Goal: Task Accomplishment & Management: Manage account settings

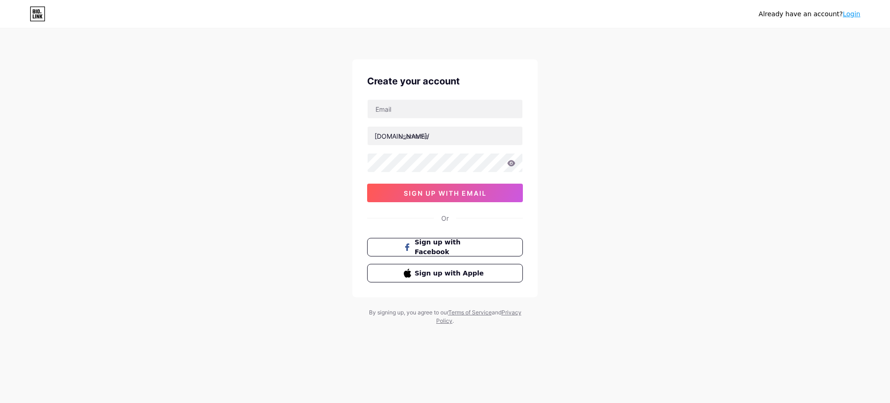
click at [854, 15] on link "Login" at bounding box center [852, 13] width 18 height 7
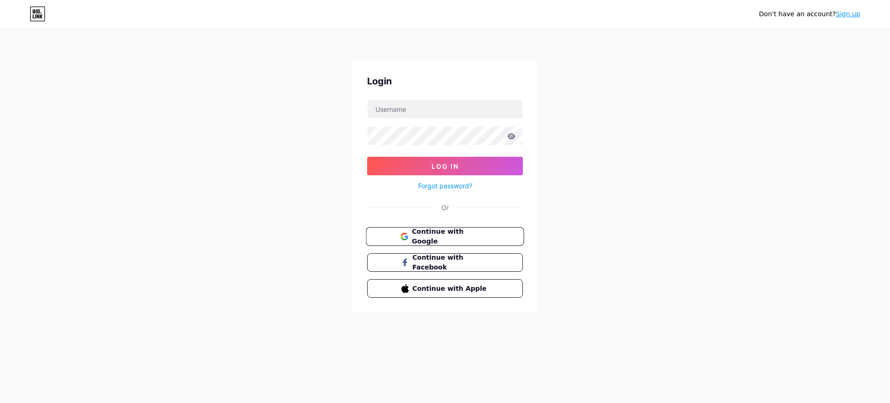
click at [464, 232] on span "Continue with Google" at bounding box center [450, 237] width 77 height 20
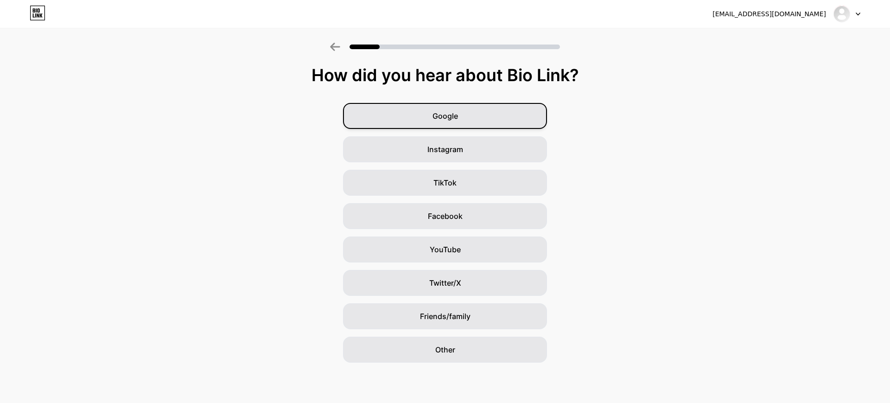
click at [501, 118] on div "Google" at bounding box center [445, 116] width 204 height 26
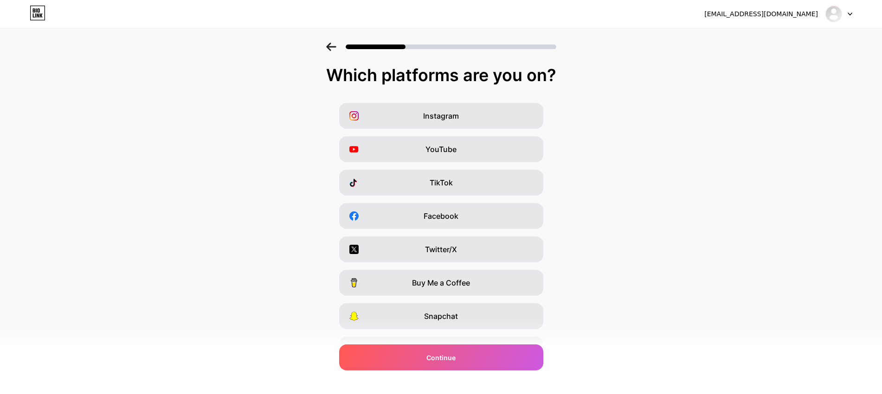
click at [501, 118] on div "Instagram" at bounding box center [441, 116] width 204 height 26
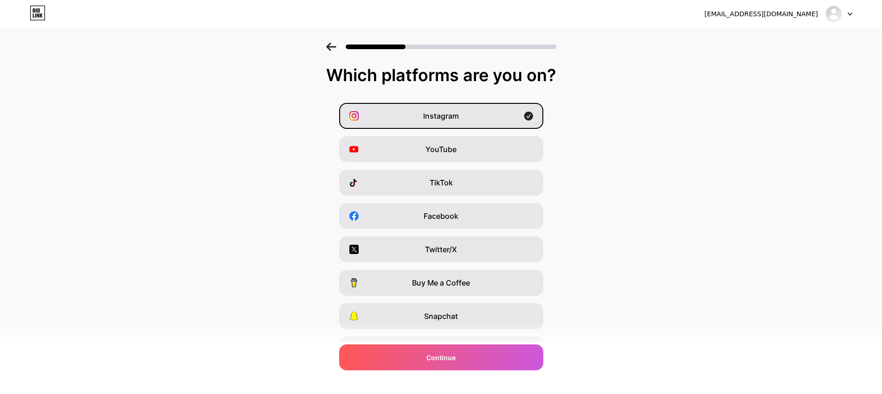
click at [501, 118] on div "Instagram" at bounding box center [441, 116] width 204 height 26
click at [495, 116] on div "Instagram" at bounding box center [441, 116] width 204 height 26
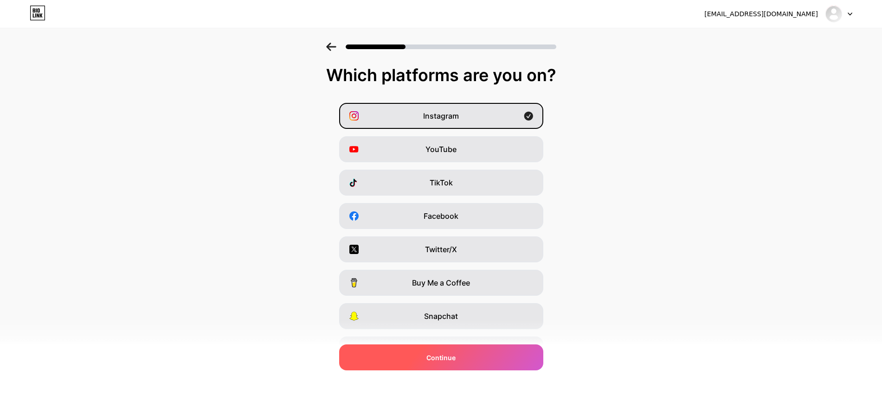
click at [455, 361] on span "Continue" at bounding box center [440, 358] width 29 height 10
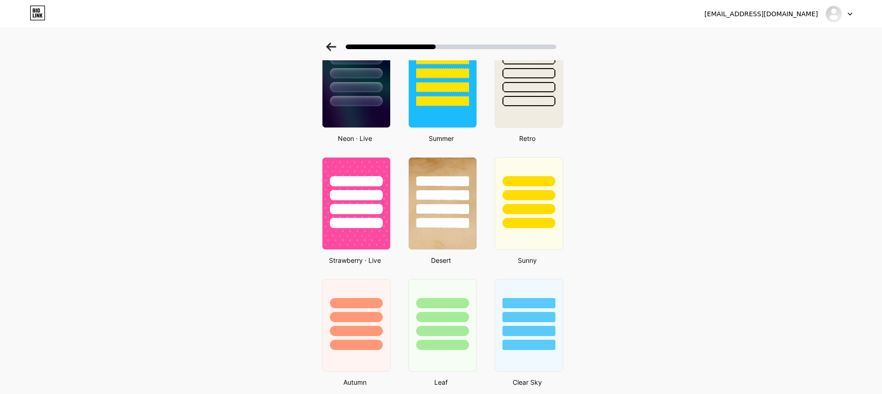
scroll to position [464, 0]
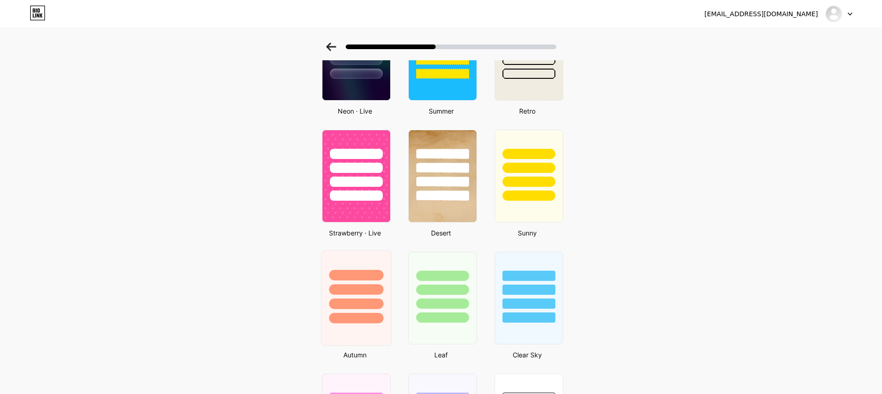
click at [380, 281] on div at bounding box center [356, 287] width 70 height 73
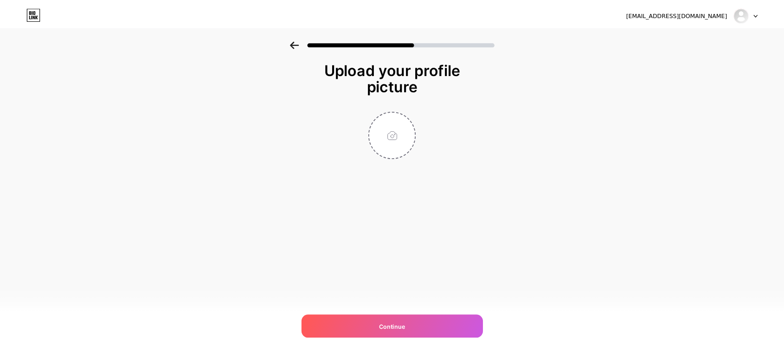
scroll to position [0, 0]
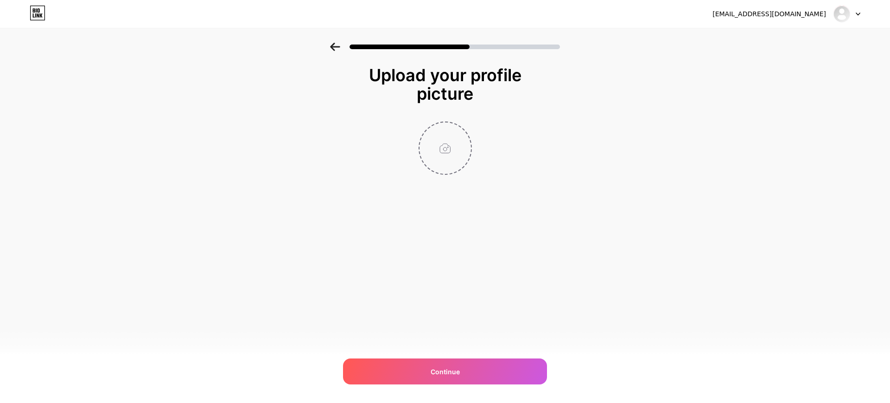
click at [448, 158] on input "file" at bounding box center [445, 147] width 51 height 51
type input "C:\fakepath\insta pp.jpg"
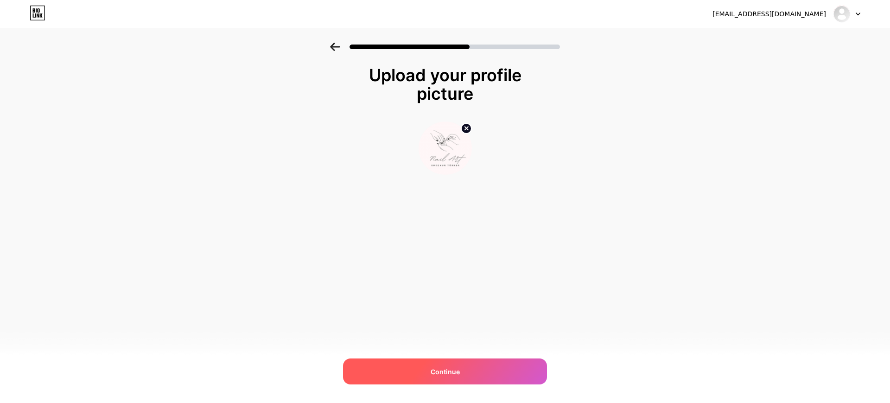
click at [470, 361] on div "Continue" at bounding box center [445, 371] width 204 height 26
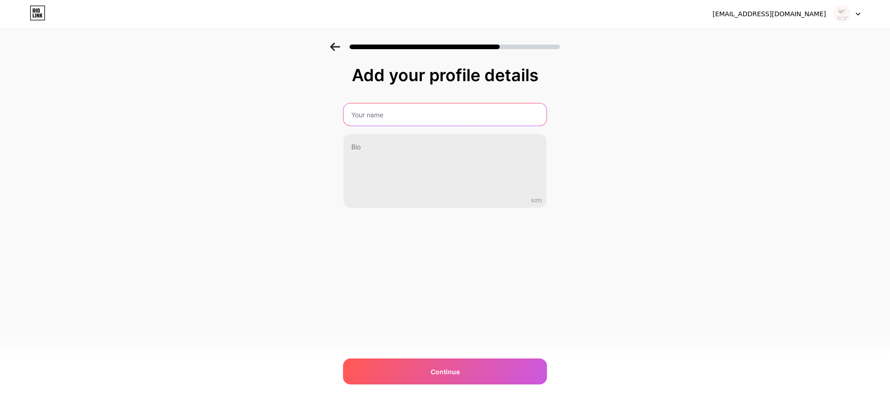
click at [428, 104] on input "text" at bounding box center [445, 114] width 203 height 22
paste input "ssude.nailart"
type input "Sudenur Türker"
click at [455, 356] on div "mumincandemiir@gmail.com Logout Link Copied Add your profile details Sudenur Tü…" at bounding box center [445, 201] width 890 height 403
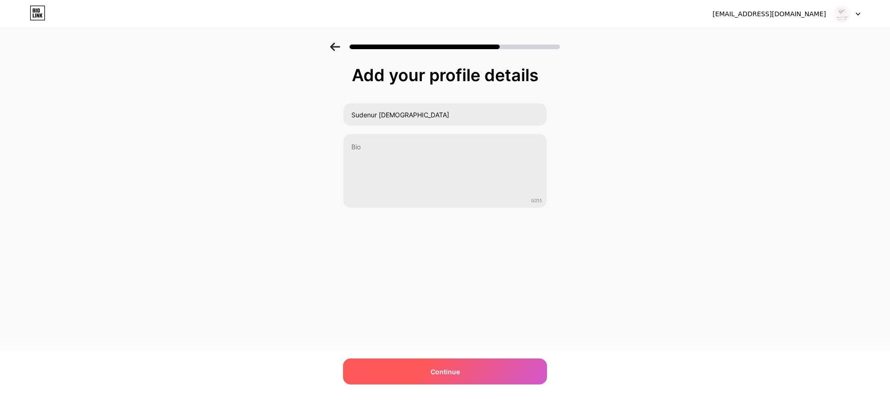
click at [455, 364] on div "Continue" at bounding box center [445, 371] width 204 height 26
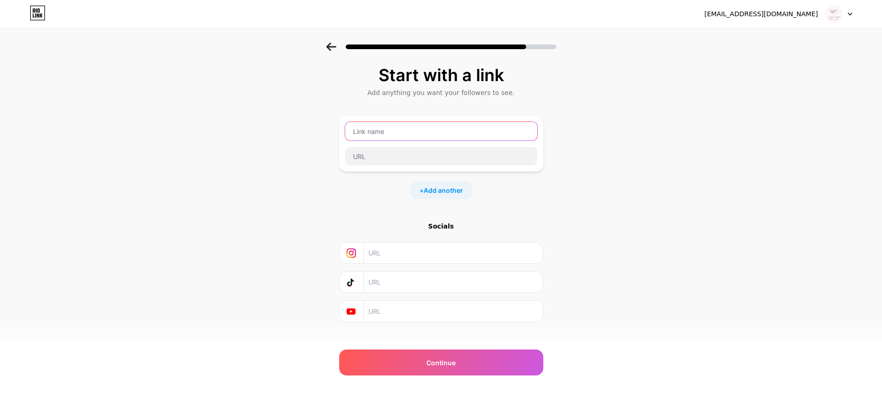
click at [441, 124] on input "text" at bounding box center [441, 131] width 192 height 19
type input "deneme"
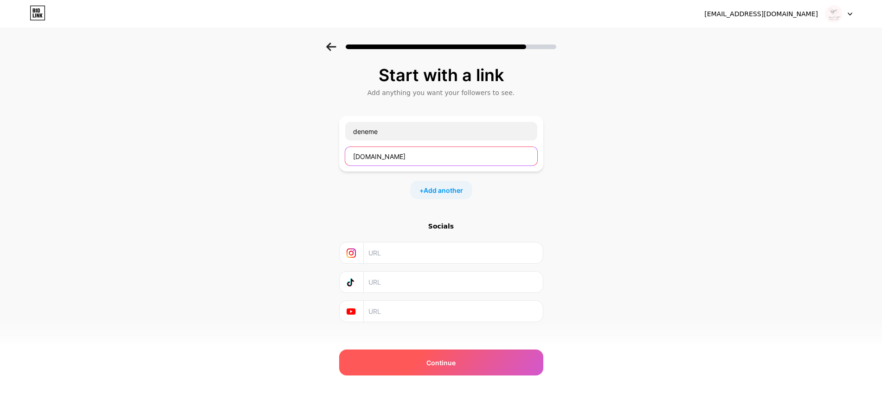
type input "google.com"
click at [454, 353] on div "Continue" at bounding box center [441, 363] width 204 height 26
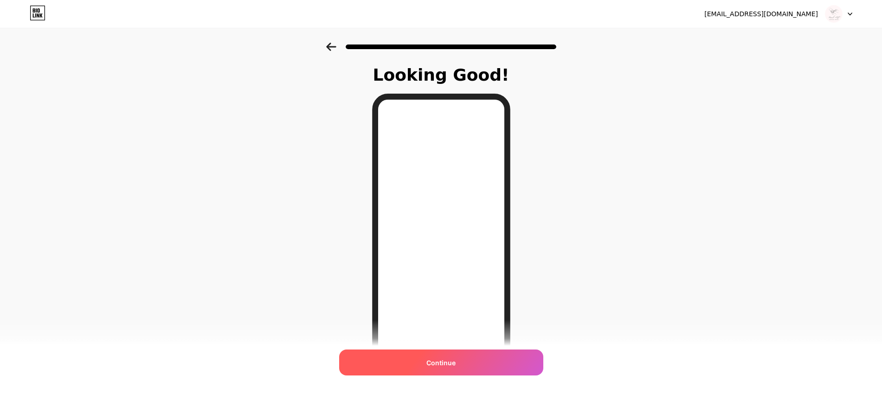
click at [515, 352] on div "Continue" at bounding box center [441, 363] width 204 height 26
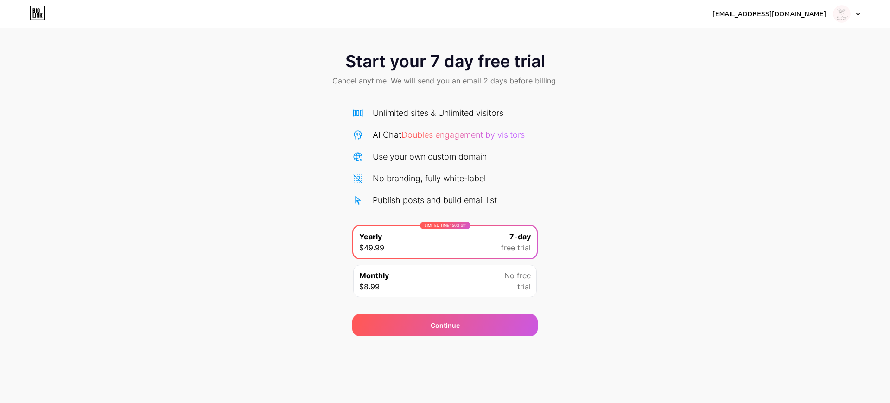
click at [511, 281] on div "No free trial" at bounding box center [518, 281] width 26 height 22
click at [518, 250] on span "free trial" at bounding box center [516, 247] width 30 height 11
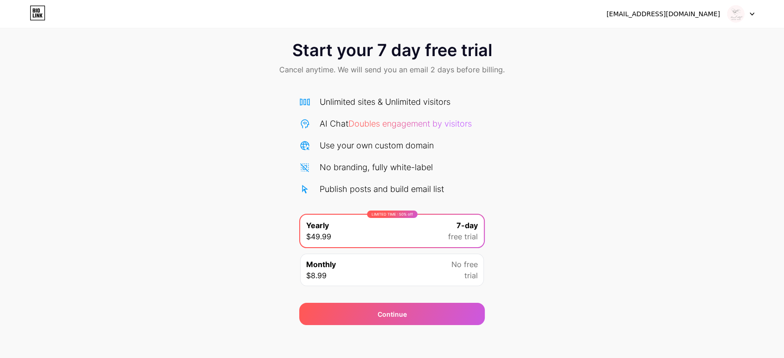
scroll to position [15, 0]
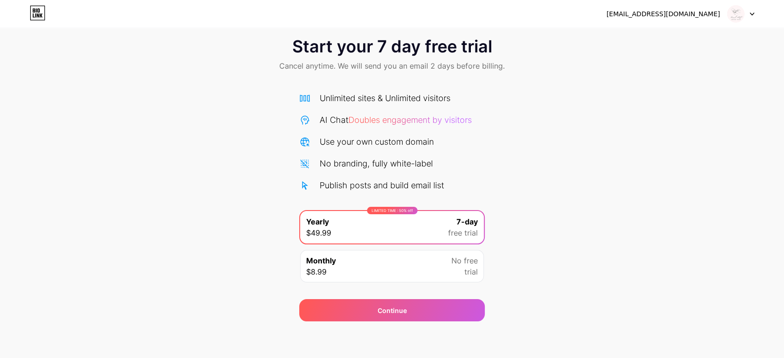
click at [41, 7] on icon at bounding box center [38, 13] width 16 height 15
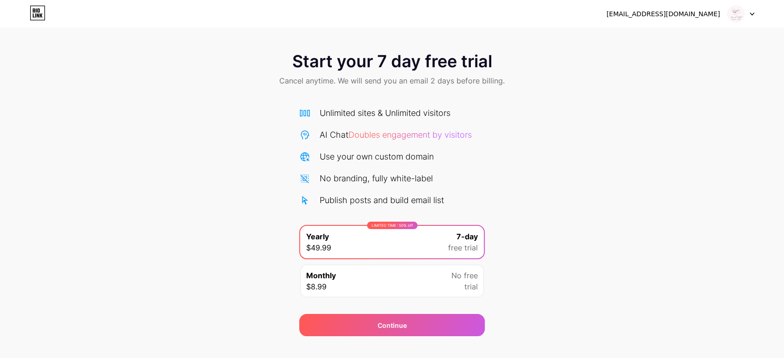
click at [713, 23] on div "mumincandemiir@gmail.com Logout" at bounding box center [392, 14] width 784 height 28
click at [717, 19] on div "mumincandemiir@gmail.com" at bounding box center [680, 14] width 148 height 17
click at [717, 17] on div "mumincandemiir@gmail.com" at bounding box center [663, 14] width 114 height 10
drag, startPoint x: 764, startPoint y: 14, endPoint x: 749, endPoint y: 13, distance: 14.9
click at [761, 14] on div "mumincandemiir@gmail.com Logout" at bounding box center [392, 14] width 784 height 17
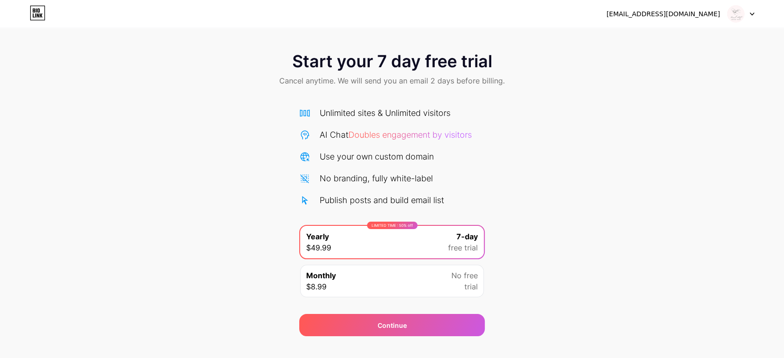
click at [750, 13] on icon at bounding box center [752, 14] width 4 height 2
click at [694, 41] on li "Logout" at bounding box center [696, 38] width 115 height 25
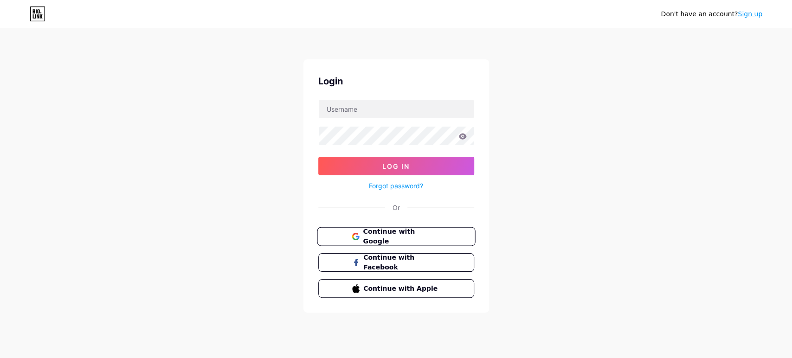
click at [399, 233] on span "Continue with Google" at bounding box center [401, 237] width 77 height 20
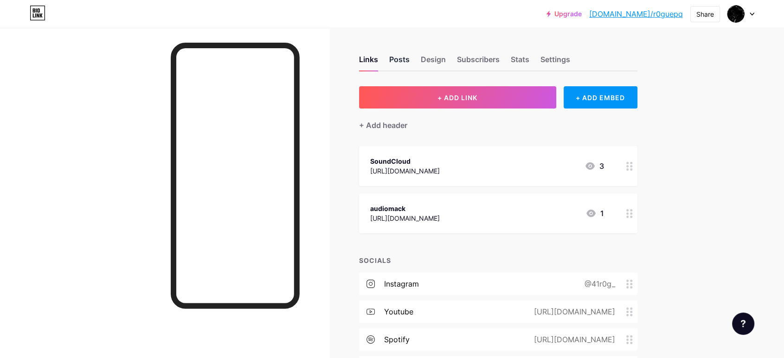
click at [409, 63] on div "Posts" at bounding box center [399, 62] width 20 height 17
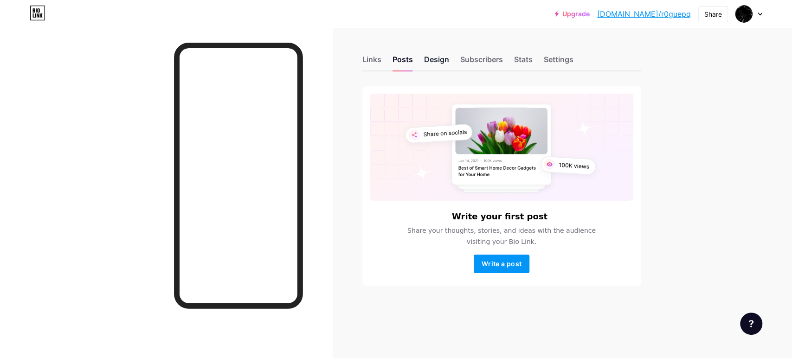
click at [430, 62] on div "Design" at bounding box center [436, 62] width 25 height 17
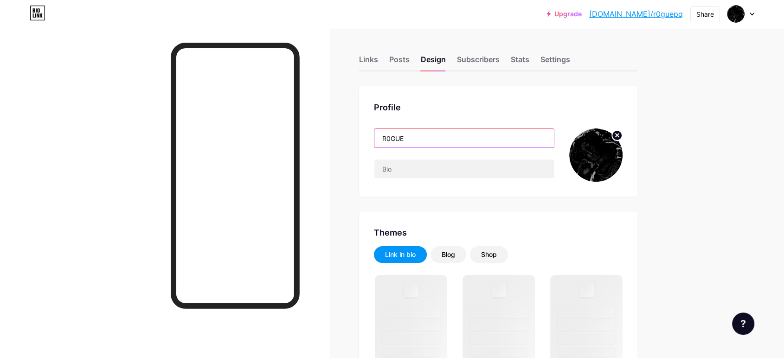
click at [448, 135] on input "R0GUE" at bounding box center [463, 138] width 179 height 19
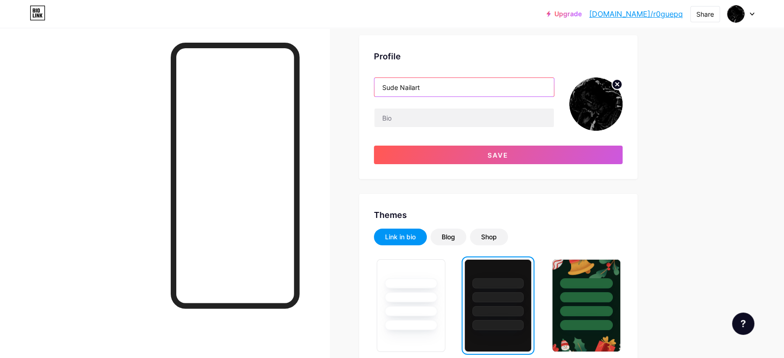
scroll to position [51, 0]
type input "Sude Nailart"
click at [622, 83] on circle at bounding box center [617, 84] width 10 height 10
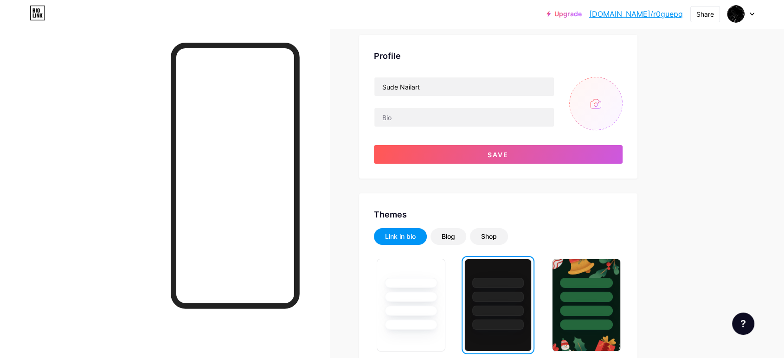
click at [606, 102] on input "file" at bounding box center [595, 103] width 53 height 53
type input "C:\fakepath\insta pp.jpg"
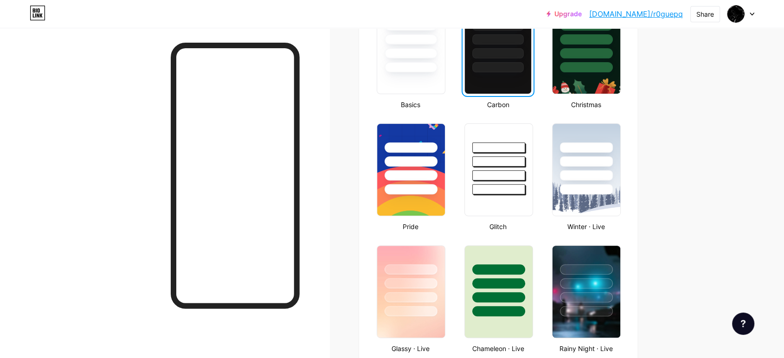
scroll to position [257, 0]
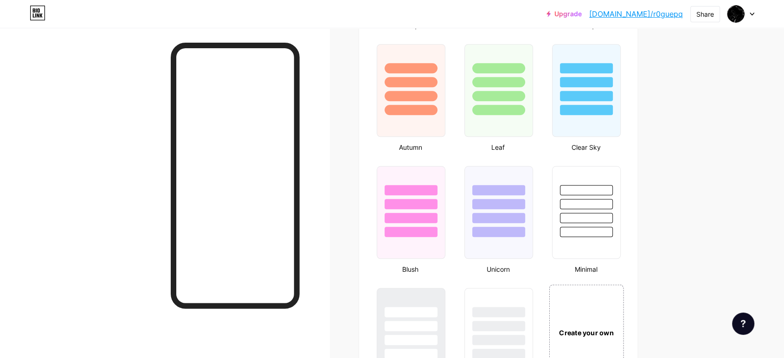
scroll to position [876, 0]
click at [513, 213] on div at bounding box center [498, 218] width 54 height 11
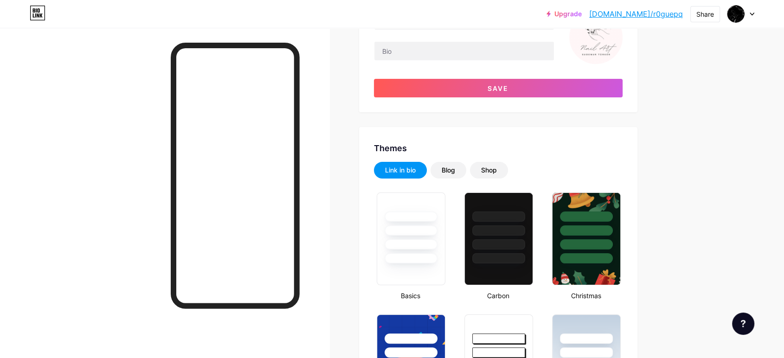
scroll to position [0, 0]
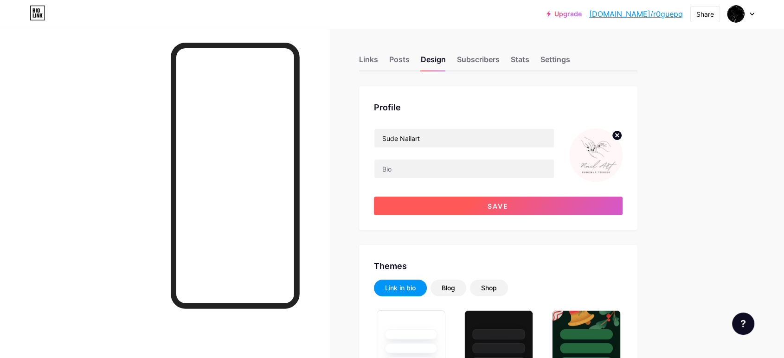
click at [486, 206] on button "Save" at bounding box center [498, 206] width 249 height 19
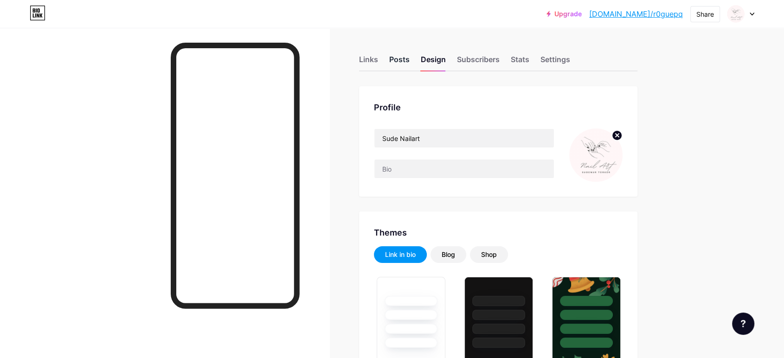
click at [400, 63] on div "Posts" at bounding box center [399, 62] width 20 height 17
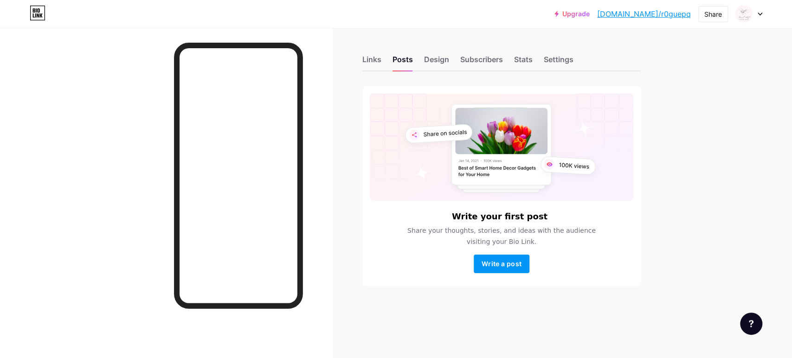
click at [384, 61] on div "Links Posts Design Subscribers Stats Settings" at bounding box center [501, 55] width 278 height 32
click at [378, 61] on div "Links" at bounding box center [371, 62] width 19 height 17
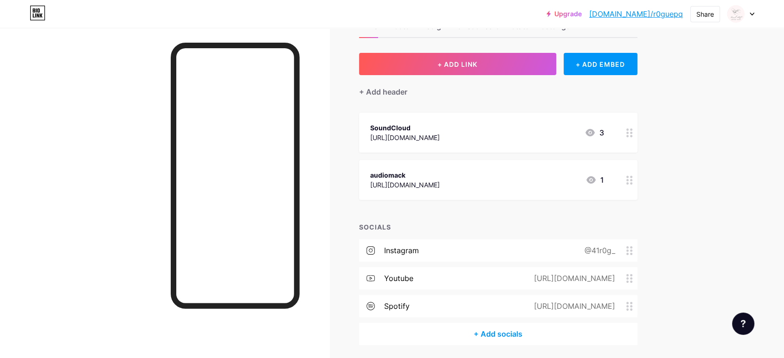
scroll to position [51, 0]
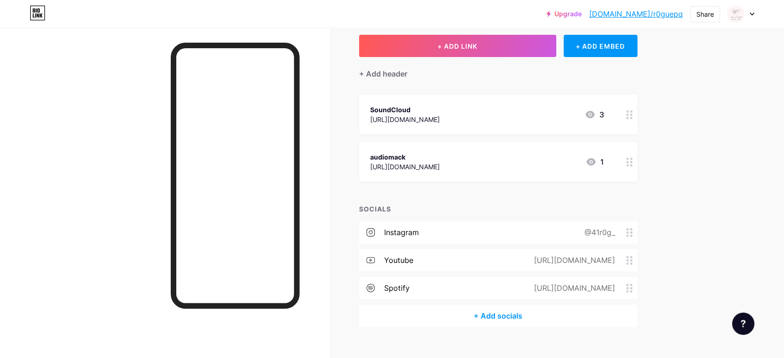
click at [637, 114] on div at bounding box center [629, 115] width 16 height 40
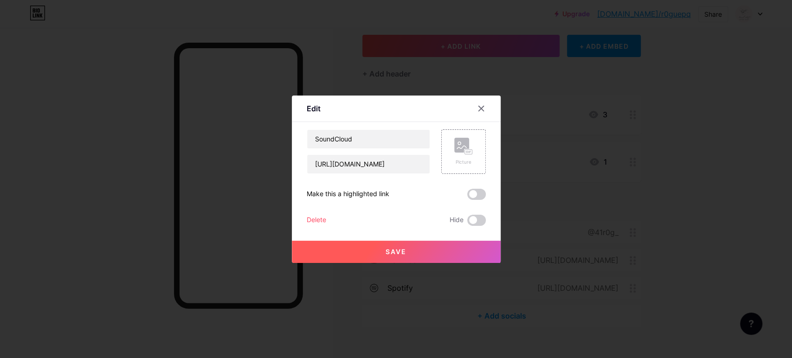
click at [316, 218] on div "Delete" at bounding box center [316, 220] width 19 height 11
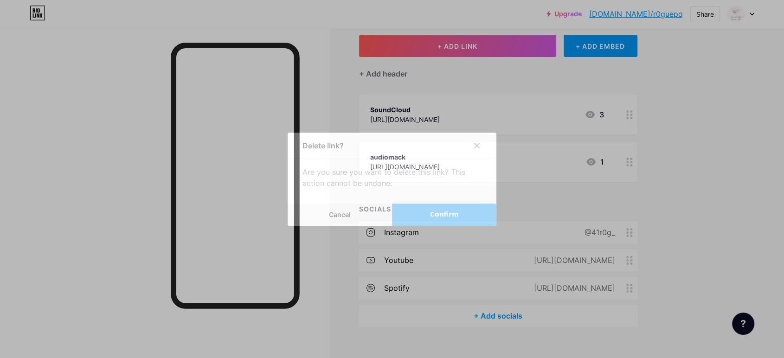
click at [442, 219] on button "Confirm" at bounding box center [444, 215] width 104 height 22
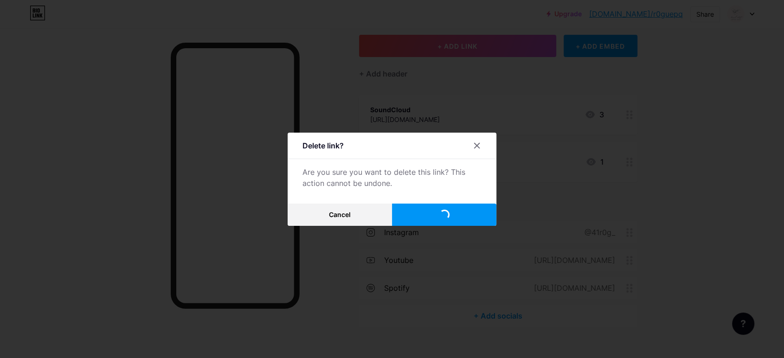
scroll to position [19, 0]
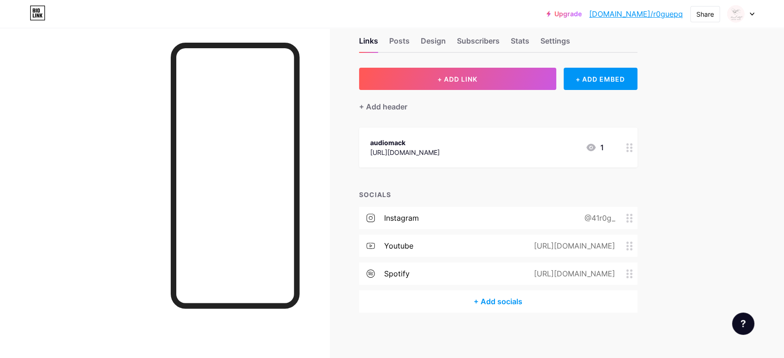
click at [584, 244] on div "https://www.youtube.com/@r0g_" at bounding box center [572, 245] width 107 height 11
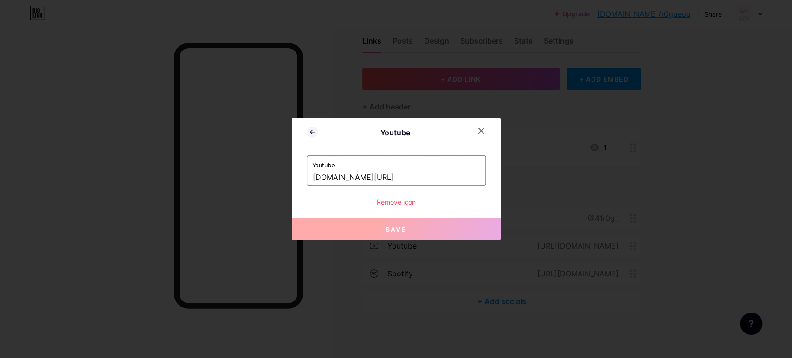
drag, startPoint x: 415, startPoint y: 182, endPoint x: 317, endPoint y: 178, distance: 97.9
click at [317, 178] on input "www.youtube.com/@r0g_" at bounding box center [396, 178] width 167 height 16
type input "w"
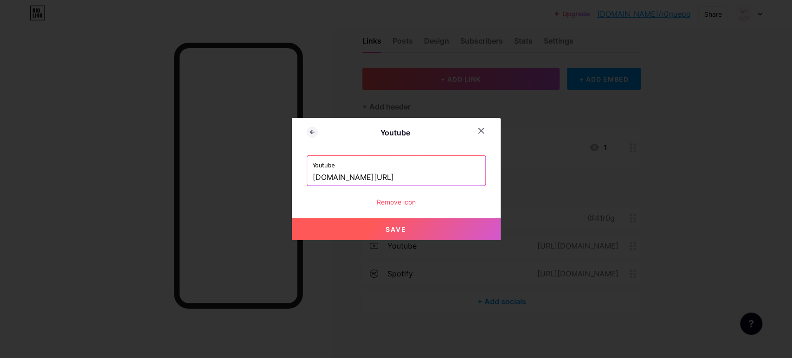
click at [404, 177] on input "www.youtube.com/@r0g_" at bounding box center [396, 178] width 167 height 16
drag, startPoint x: 408, startPoint y: 177, endPoint x: 381, endPoint y: 180, distance: 27.1
click at [381, 180] on input "www.youtube.com/@r0g_" at bounding box center [396, 178] width 167 height 16
click at [405, 224] on button "Save" at bounding box center [396, 229] width 209 height 22
type input "[URL][DOMAIN_NAME]"
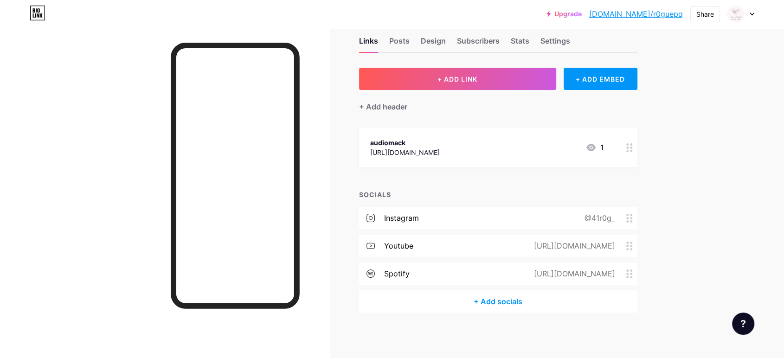
click at [608, 218] on div "@41r0g_" at bounding box center [597, 217] width 57 height 11
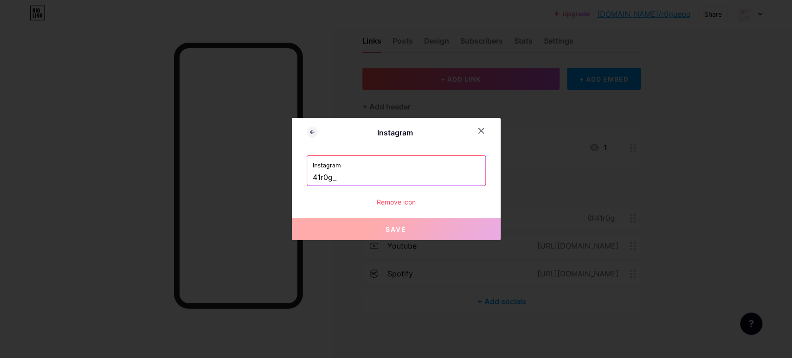
click at [432, 171] on input "41r0g_" at bounding box center [396, 178] width 167 height 16
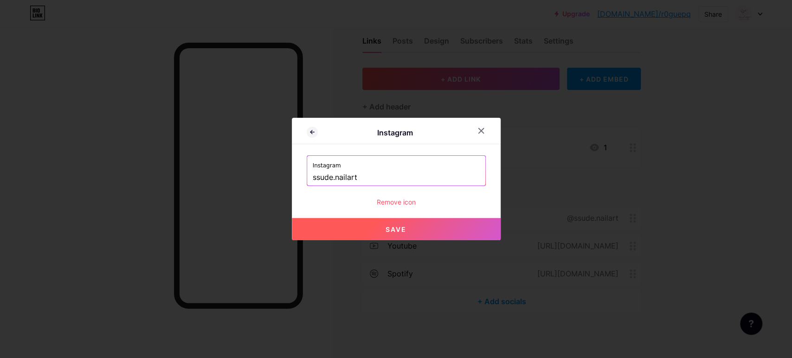
click at [396, 227] on span "Save" at bounding box center [395, 229] width 21 height 8
type input "[URL][DOMAIN_NAME][DOMAIN_NAME]"
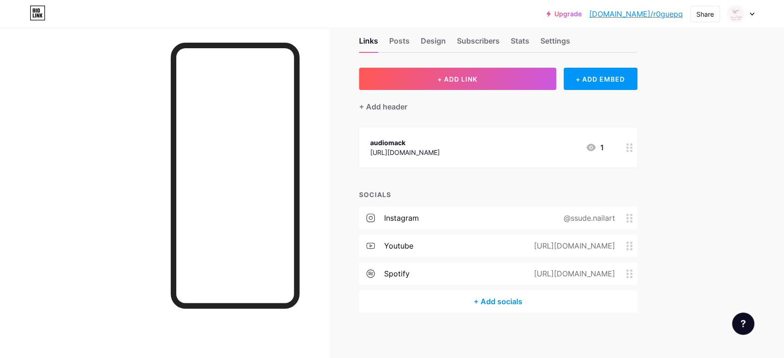
click at [622, 274] on div "https://open.spotify.com/intl-tr/artist/6shwZnudWCiIdWBqdvc9RX?si=P2sr8PBARIuwz…" at bounding box center [572, 273] width 107 height 11
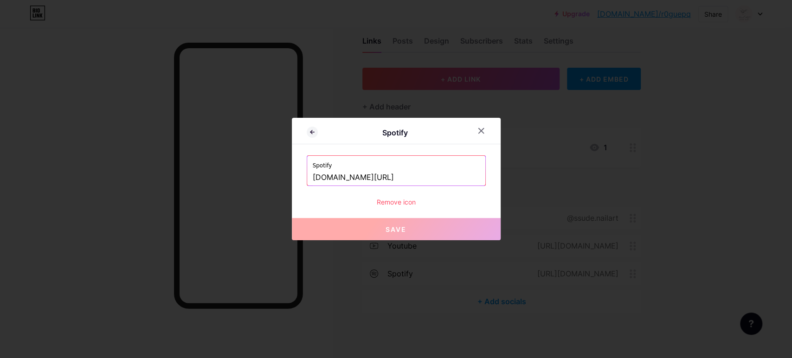
click at [396, 203] on div "Remove icon" at bounding box center [396, 202] width 179 height 10
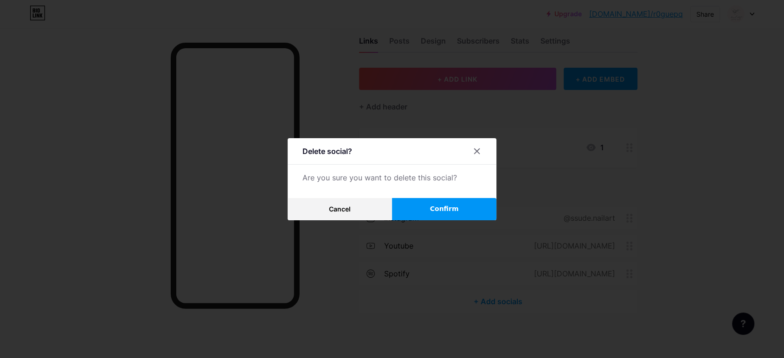
click at [433, 209] on button "Confirm" at bounding box center [444, 209] width 104 height 22
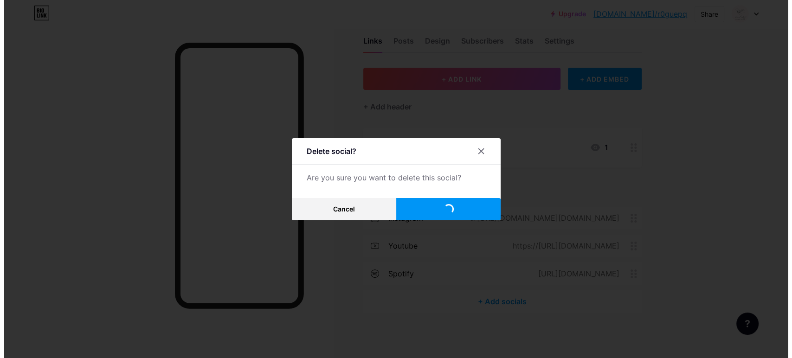
scroll to position [0, 0]
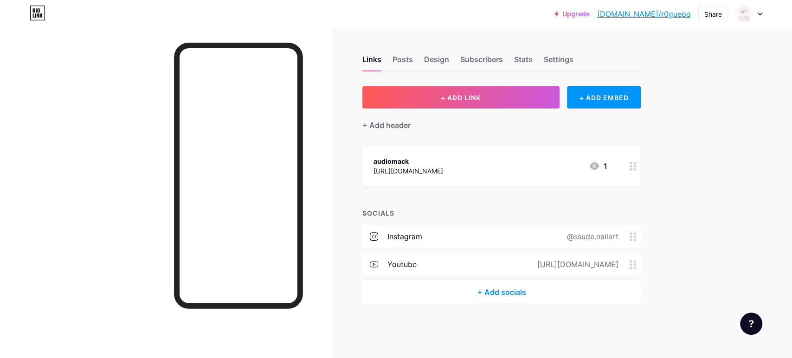
click at [478, 166] on div "audiomack https://audiomack.com/r0g 1" at bounding box center [490, 165] width 234 height 21
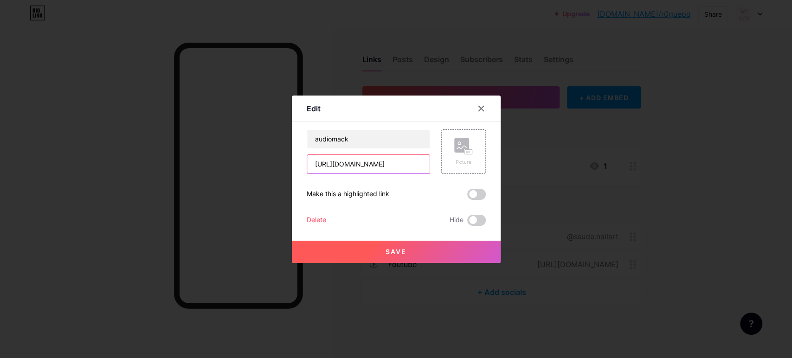
drag, startPoint x: 403, startPoint y: 169, endPoint x: 231, endPoint y: 164, distance: 172.1
click at [231, 164] on div "Edit Content YouTube Play YouTube video without leaving your page. ADD Vimeo Pl…" at bounding box center [396, 179] width 792 height 358
type input "bağlantı 1"
click at [359, 136] on input "audiomack" at bounding box center [368, 139] width 122 height 19
click at [395, 134] on input "Yol Tarifi" at bounding box center [368, 139] width 122 height 19
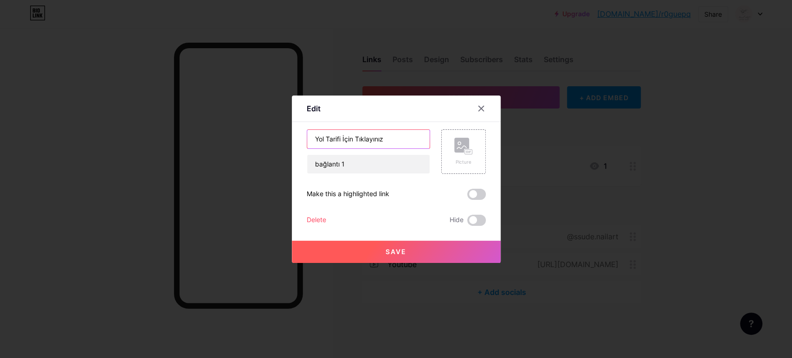
type input "Yol Tarifi İçin Tıklayınız"
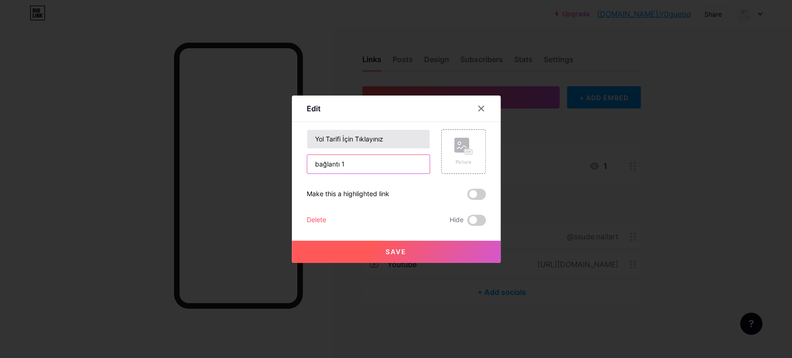
paste input "[URL][DOMAIN_NAME]"
type input "[URL][DOMAIN_NAME]"
click at [460, 157] on div "Picture" at bounding box center [463, 152] width 19 height 28
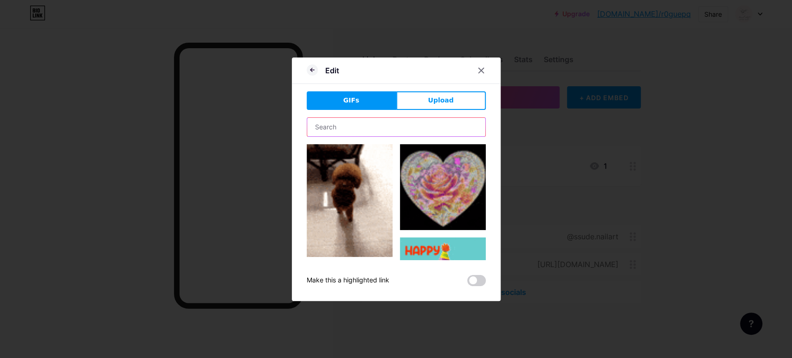
click at [420, 126] on input "text" at bounding box center [396, 127] width 178 height 19
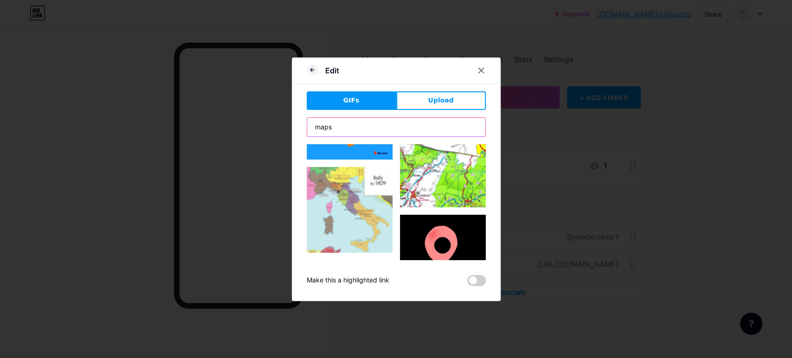
scroll to position [1339, 0]
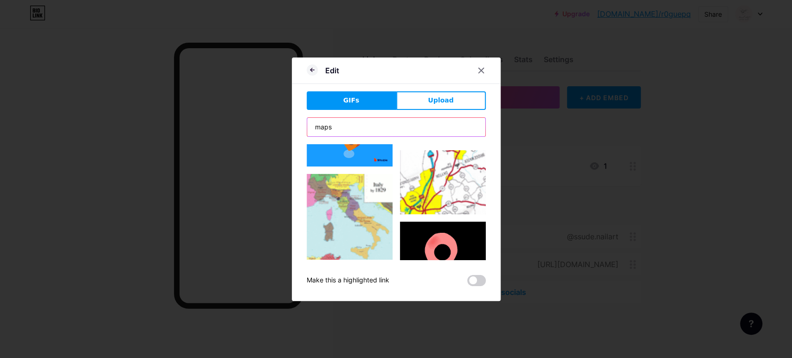
type input "maps"
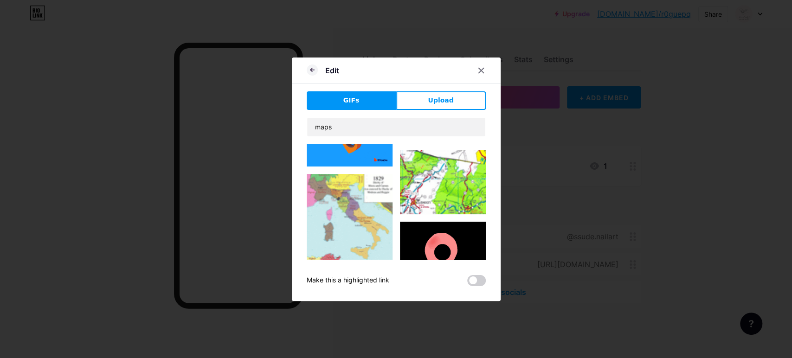
click at [451, 222] on img at bounding box center [443, 265] width 86 height 86
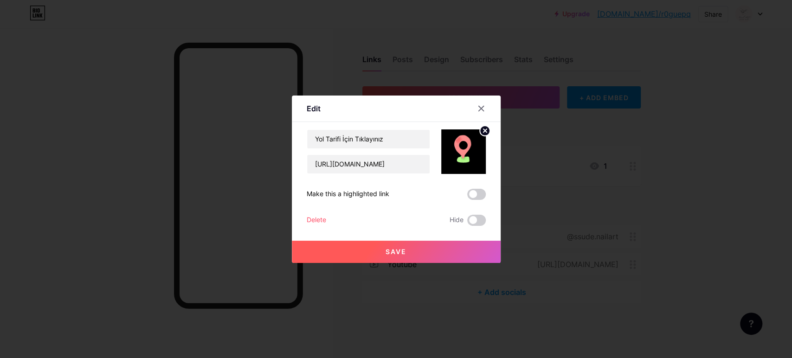
click at [433, 250] on button "Save" at bounding box center [396, 252] width 209 height 22
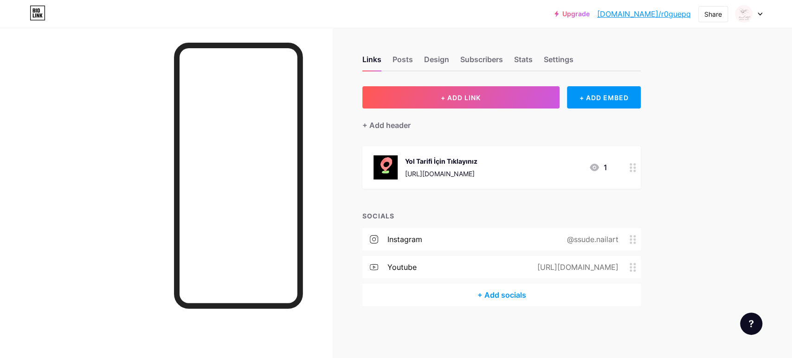
click at [712, 45] on div "Upgrade bio.link/r0guep... bio.link/r0guepq Share Switch accounts Sude Nailart …" at bounding box center [396, 179] width 792 height 358
click at [404, 62] on div "Posts" at bounding box center [402, 62] width 20 height 17
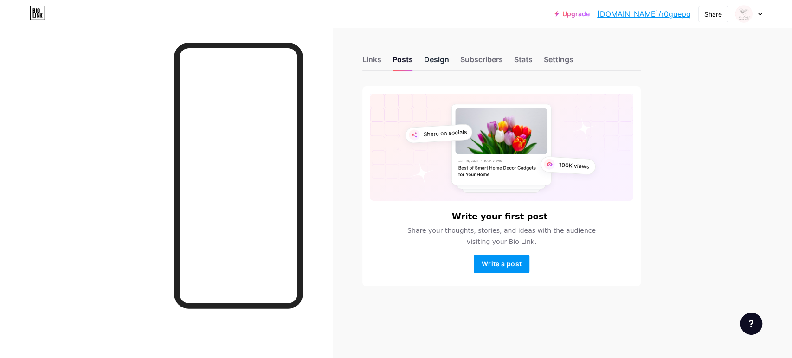
click at [430, 64] on div "Design" at bounding box center [436, 62] width 25 height 17
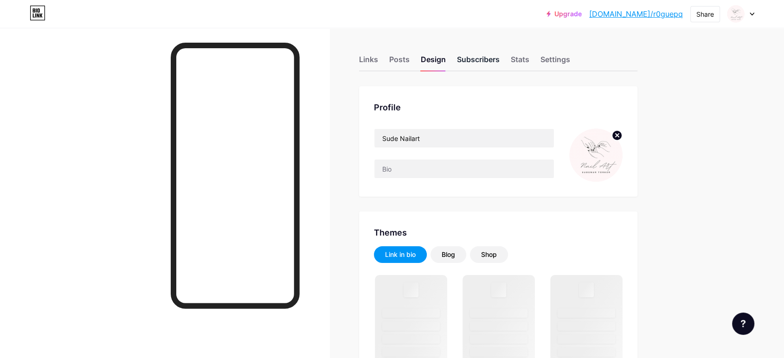
click at [477, 62] on div "Subscribers" at bounding box center [478, 62] width 43 height 17
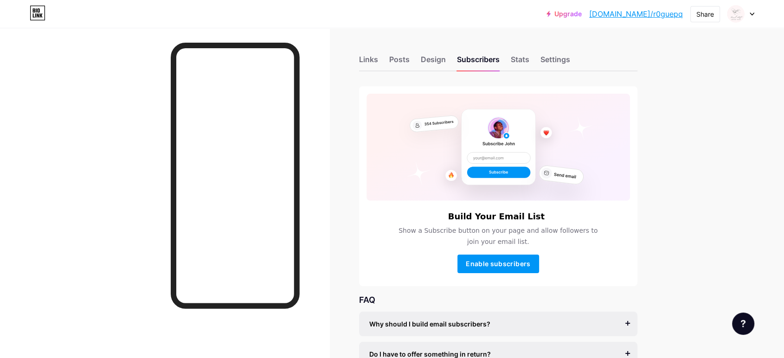
click at [536, 63] on div "Links Posts Design Subscribers Stats Settings" at bounding box center [498, 55] width 278 height 32
click at [535, 63] on div "Links Posts Design Subscribers Stats Settings" at bounding box center [498, 55] width 278 height 32
click at [529, 60] on div "Stats" at bounding box center [520, 62] width 19 height 17
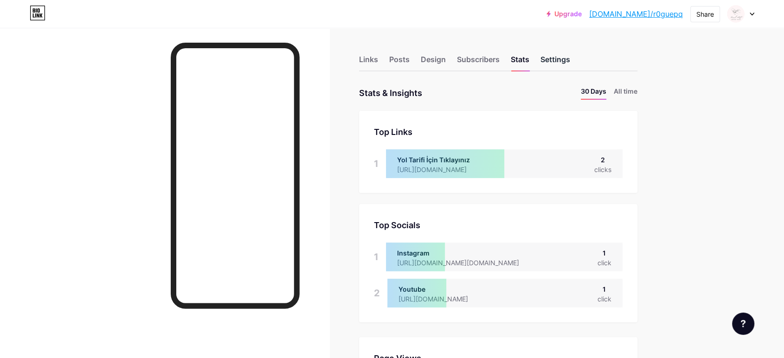
click at [563, 64] on div "Settings" at bounding box center [555, 62] width 30 height 17
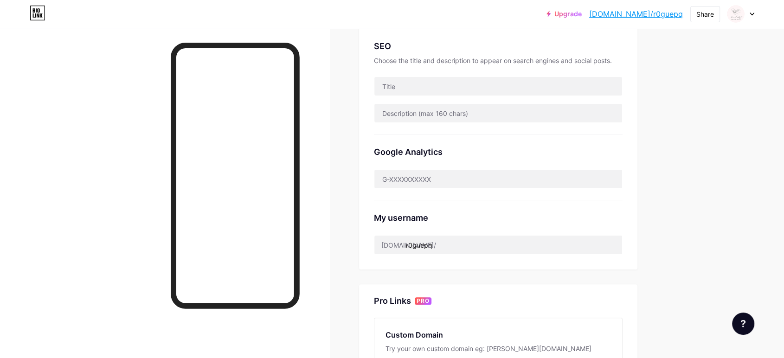
scroll to position [309, 0]
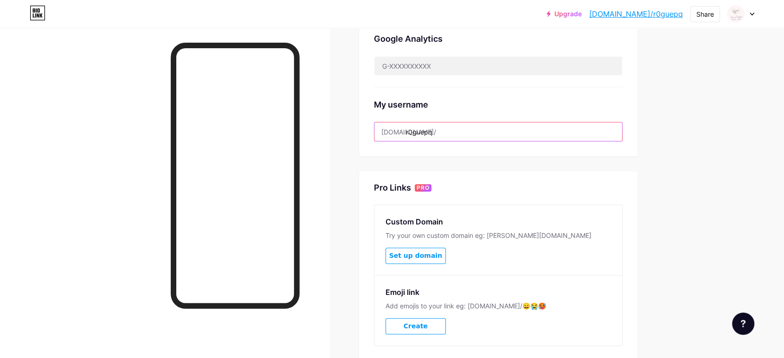
drag, startPoint x: 450, startPoint y: 133, endPoint x: 408, endPoint y: 132, distance: 42.2
click at [408, 132] on div "[DOMAIN_NAME]/ r0guepq" at bounding box center [498, 131] width 249 height 19
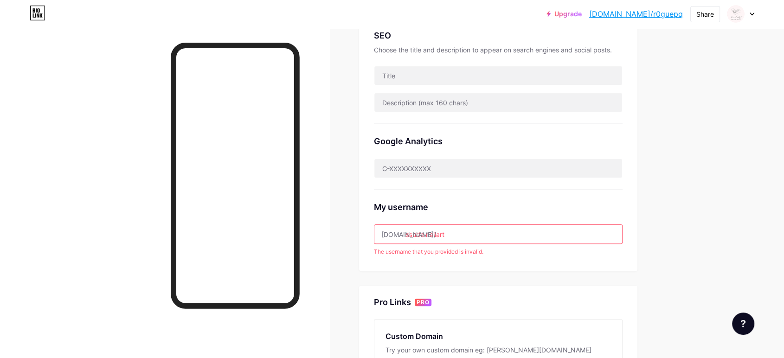
scroll to position [206, 0]
drag, startPoint x: 492, startPoint y: 250, endPoint x: 378, endPoint y: 252, distance: 113.6
click at [378, 252] on div "The username that you provided is invalid." at bounding box center [498, 252] width 249 height 8
copy div "he username that you provided is invalid."
click at [514, 231] on input "ssude.nailart" at bounding box center [498, 234] width 248 height 19
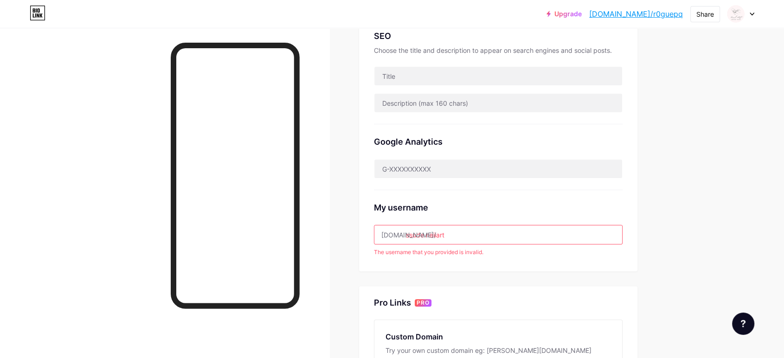
click at [411, 230] on input "ssude.nailart" at bounding box center [498, 234] width 248 height 19
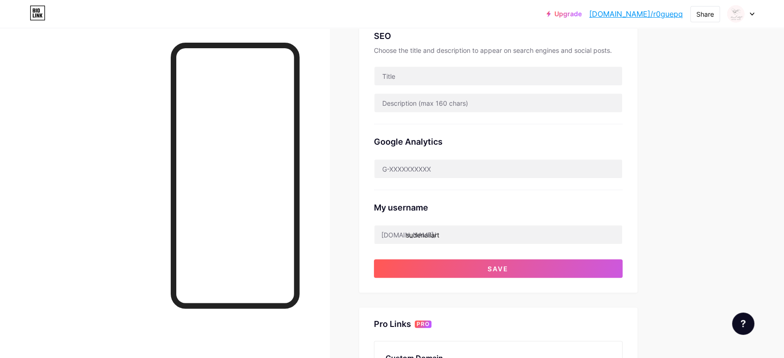
click at [690, 239] on div "Upgrade [DOMAIN_NAME]/r0guep... [DOMAIN_NAME]/r0guepq Share Switch accounts Sud…" at bounding box center [392, 177] width 784 height 767
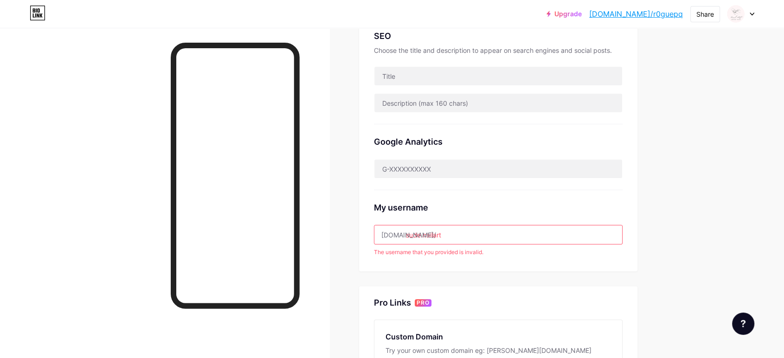
click at [480, 233] on input "sude.nailart" at bounding box center [498, 234] width 248 height 19
click at [426, 233] on input "sude.nailart" at bounding box center [498, 234] width 248 height 19
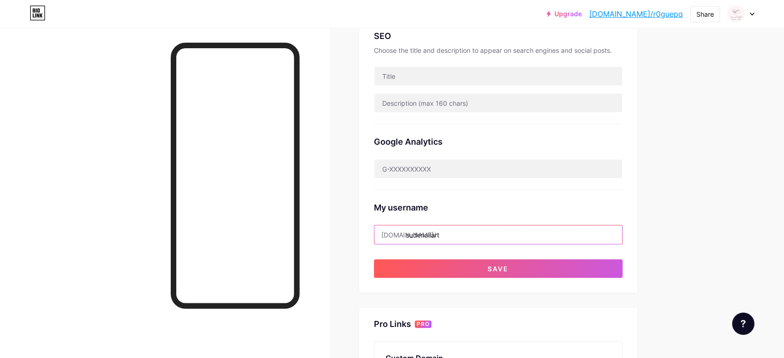
type input "sudenailart"
click at [645, 239] on div "Links Posts Design Subscribers Stats Settings Preferred link This is an aesthet…" at bounding box center [338, 191] width 676 height 739
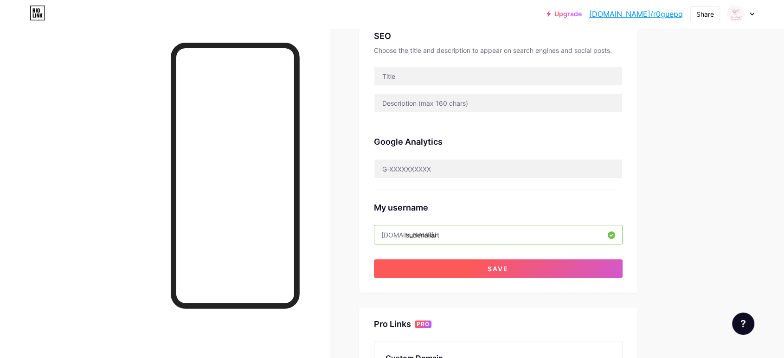
click at [565, 259] on button "Save" at bounding box center [498, 268] width 249 height 19
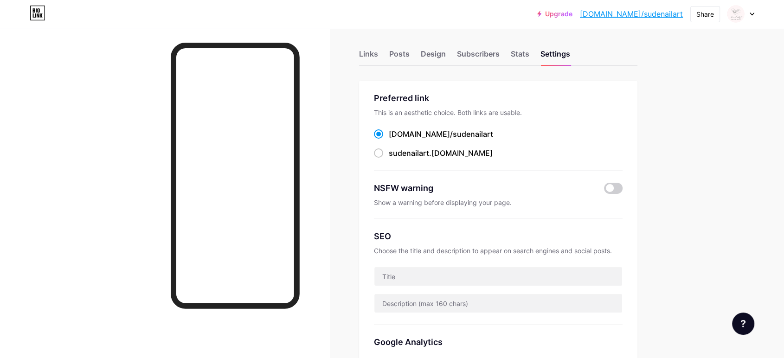
scroll to position [0, 0]
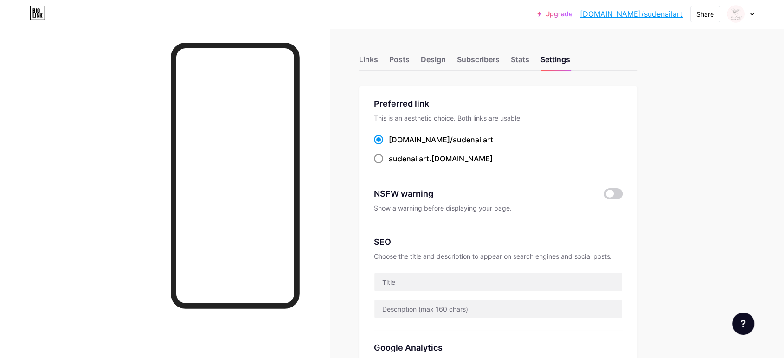
click at [441, 160] on div "sudenailart .[DOMAIN_NAME]" at bounding box center [441, 158] width 104 height 11
click at [395, 164] on input "sudenailart .[DOMAIN_NAME]" at bounding box center [392, 167] width 6 height 6
radio input "true"
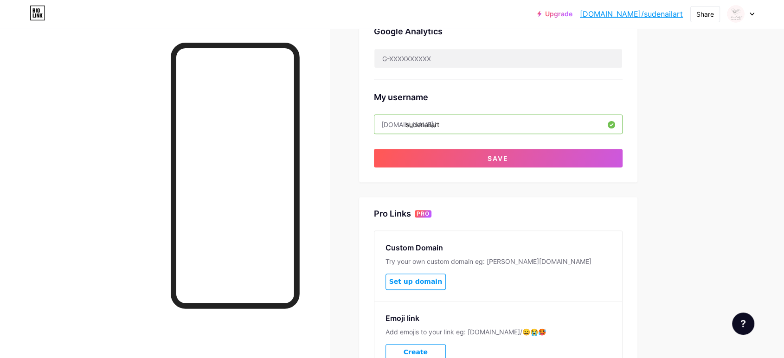
scroll to position [252, 0]
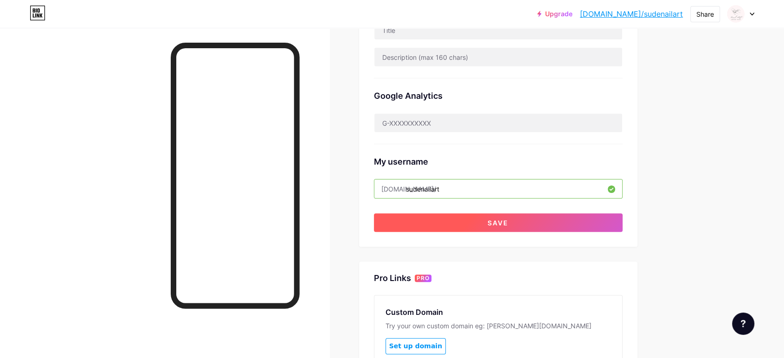
click at [499, 221] on span "Save" at bounding box center [497, 223] width 21 height 8
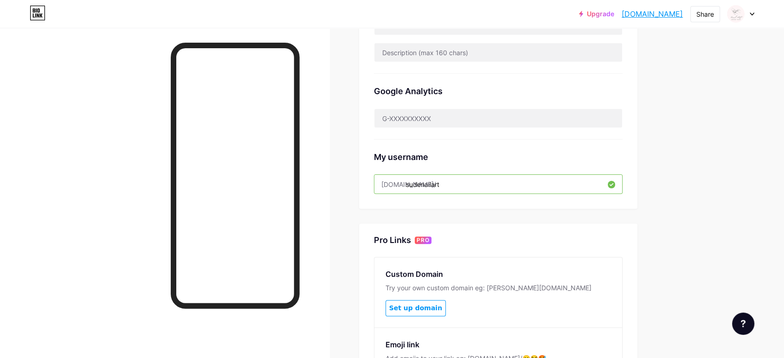
scroll to position [257, 0]
click at [429, 182] on input "sudenailart" at bounding box center [498, 183] width 248 height 19
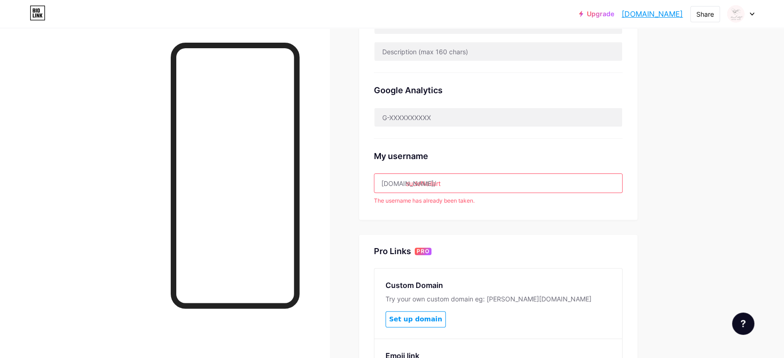
click at [425, 183] on input "sudeNailart" at bounding box center [498, 183] width 248 height 19
click at [571, 229] on div "Preferred link This is an aesthetic choice. Both links are usable. [DOMAIN_NAME…" at bounding box center [498, 135] width 278 height 613
click at [572, 211] on div "Preferred link This is an aesthetic choice. Both links are usable. [DOMAIN_NAME…" at bounding box center [498, 24] width 278 height 391
click at [538, 186] on input "sudeNailart" at bounding box center [498, 183] width 248 height 19
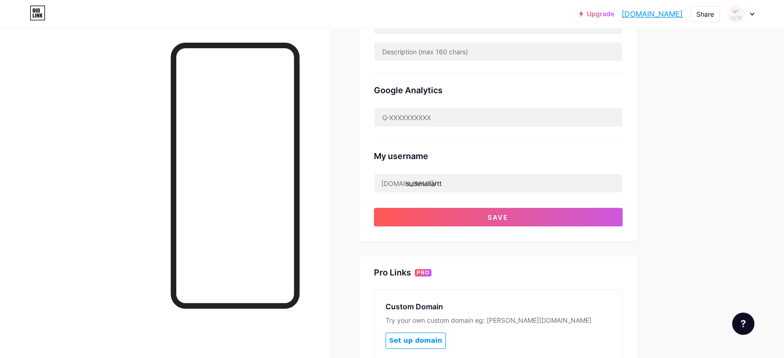
click at [670, 185] on div "Links Posts Design Subscribers Stats Settings Preferred link This is an aesthet…" at bounding box center [338, 139] width 676 height 739
type input "sudeNailartt"
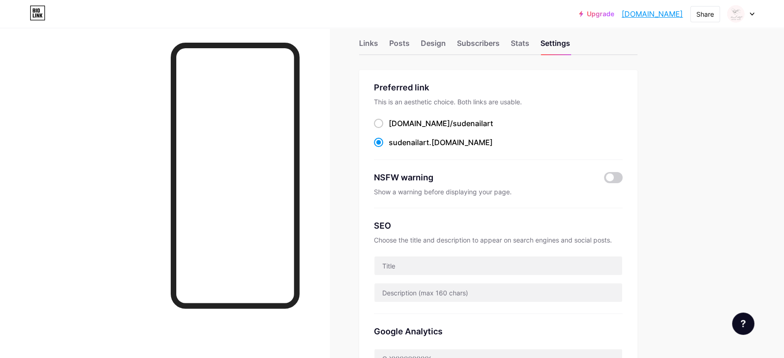
scroll to position [0, 0]
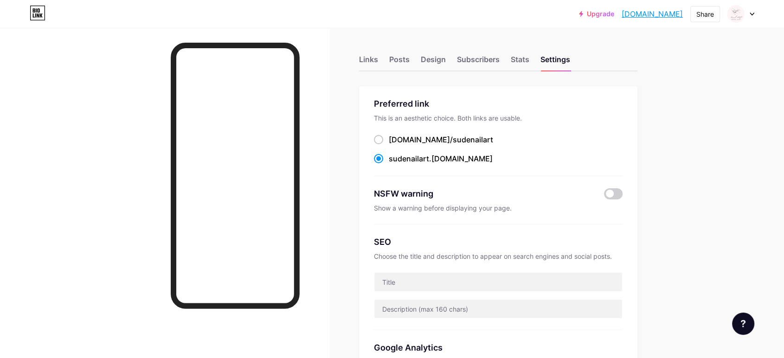
click at [37, 14] on icon at bounding box center [38, 15] width 2 height 4
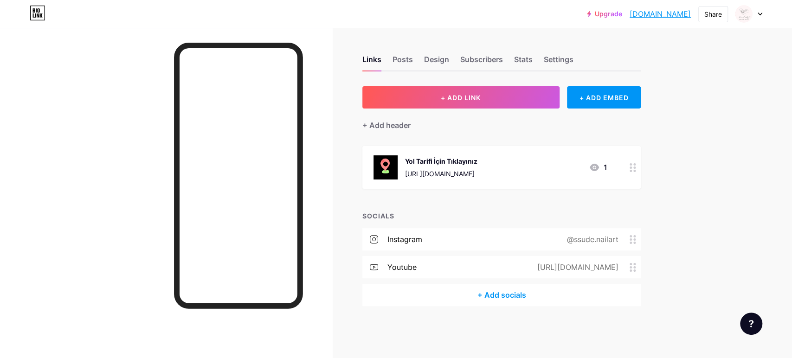
click at [391, 62] on div "Links Posts Design Subscribers Stats Settings" at bounding box center [501, 55] width 278 height 32
click at [397, 62] on div "Posts" at bounding box center [402, 62] width 20 height 17
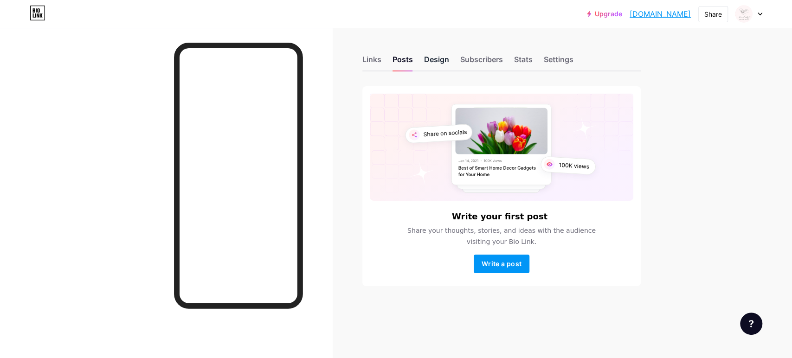
click at [434, 62] on div "Design" at bounding box center [436, 62] width 25 height 17
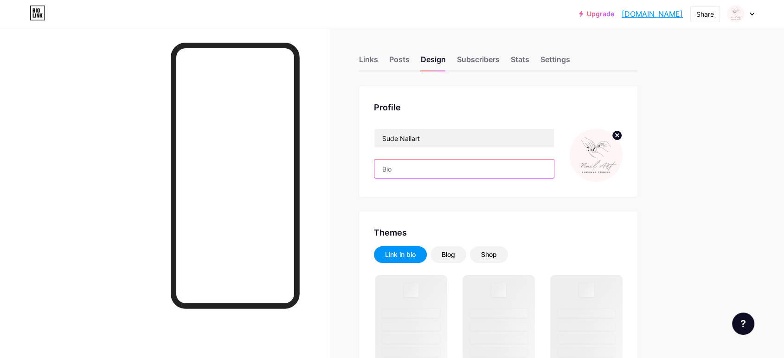
click at [446, 169] on input "text" at bounding box center [463, 169] width 179 height 19
